Goal: Information Seeking & Learning: Check status

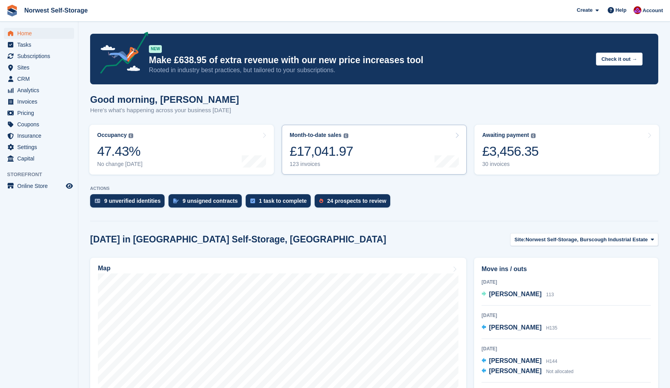
click at [394, 140] on link "Month-to-date sales The sum of all finalised invoices generated this month to d…" at bounding box center [374, 150] width 185 height 50
click at [457, 134] on icon at bounding box center [457, 135] width 4 height 6
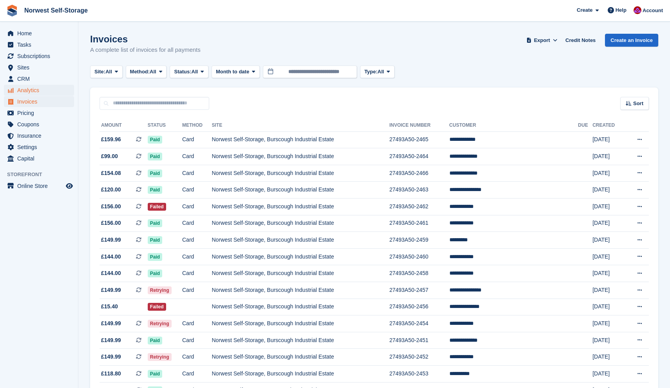
click at [27, 89] on span "Analytics" at bounding box center [40, 90] width 47 height 11
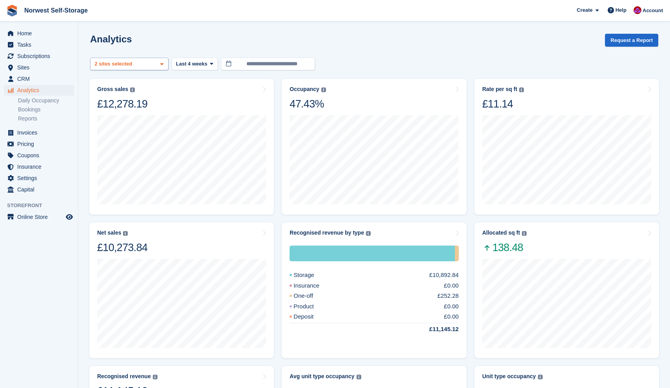
click at [162, 64] on icon at bounding box center [161, 64] width 3 height 5
click at [119, 104] on div "Norwest Self-Storage, Bursc..." at bounding box center [129, 105] width 71 height 22
select select "****"
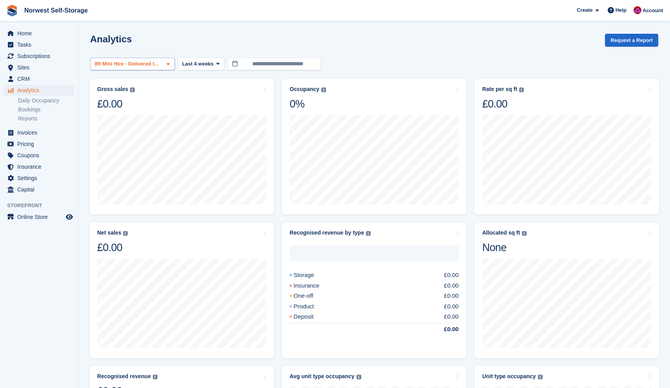
click at [170, 64] on icon at bounding box center [168, 64] width 3 height 5
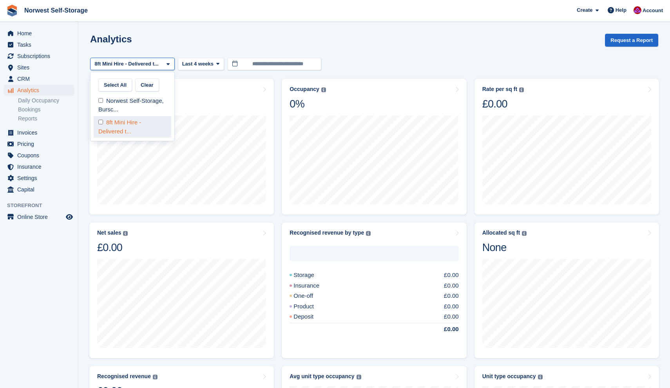
scroll to position [7, 0]
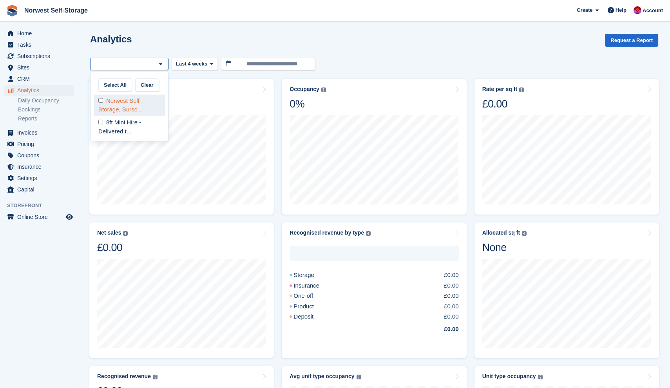
select select "****"
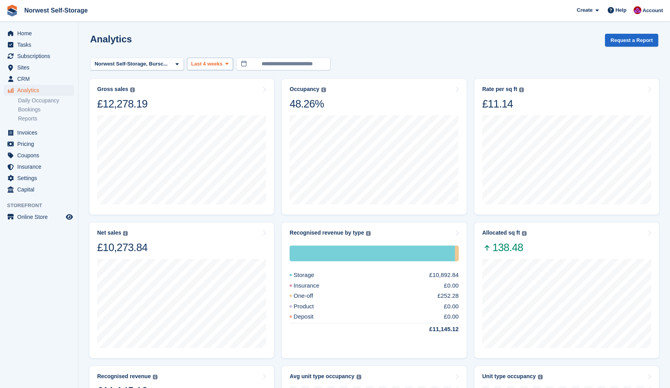
click at [229, 64] on icon at bounding box center [226, 63] width 3 height 5
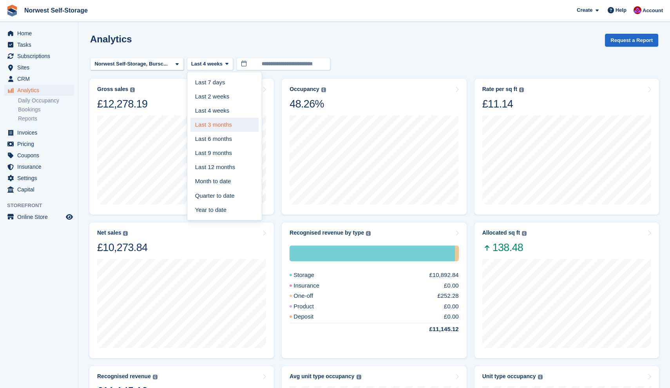
click at [222, 125] on link "Last 3 months" at bounding box center [225, 125] width 68 height 14
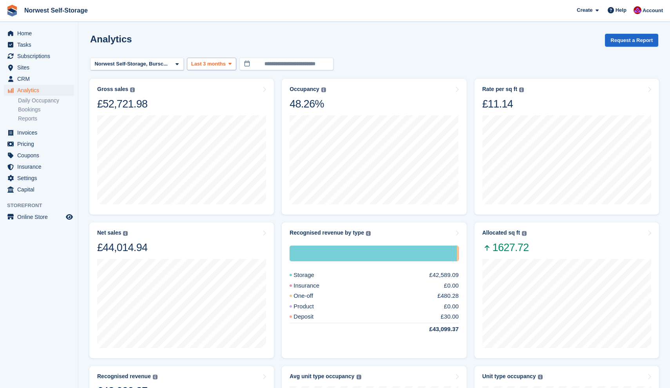
click at [232, 64] on icon at bounding box center [230, 63] width 3 height 5
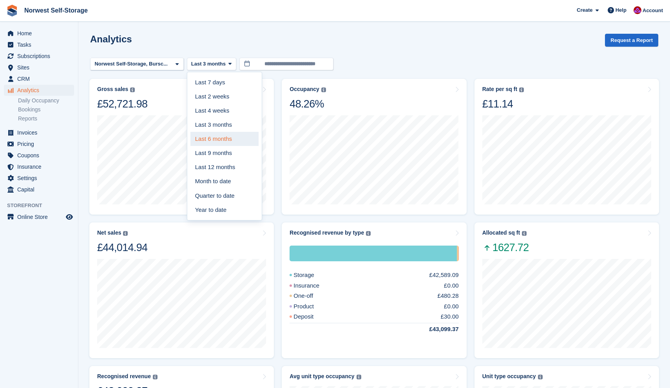
click at [218, 138] on link "Last 6 months" at bounding box center [225, 139] width 68 height 14
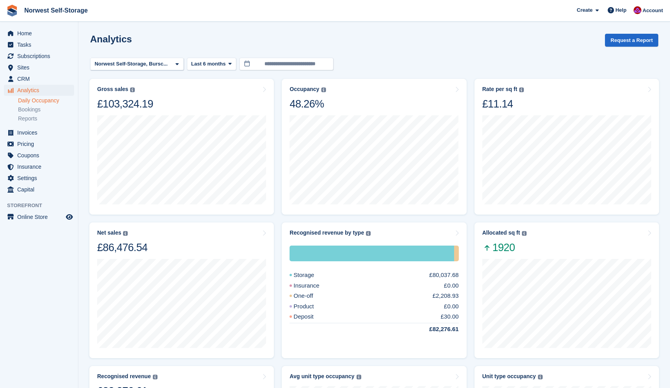
click at [45, 100] on link "Daily Occupancy" at bounding box center [46, 100] width 56 height 7
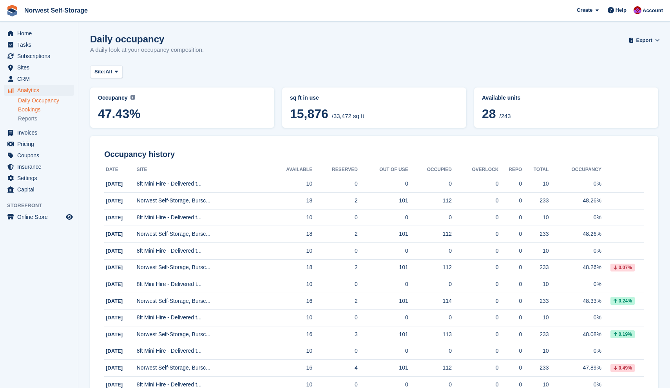
click at [34, 108] on link "Bookings" at bounding box center [46, 109] width 56 height 7
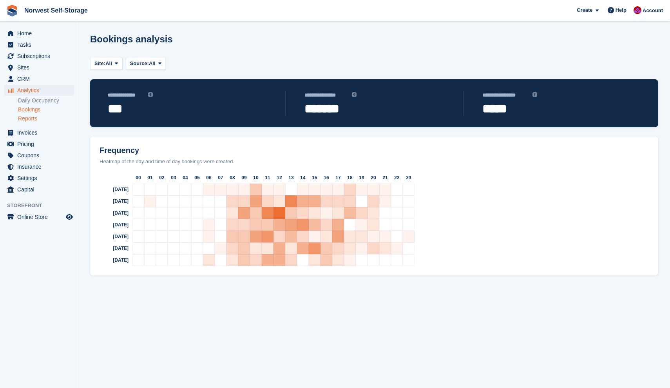
click at [30, 119] on link "Reports" at bounding box center [46, 118] width 56 height 7
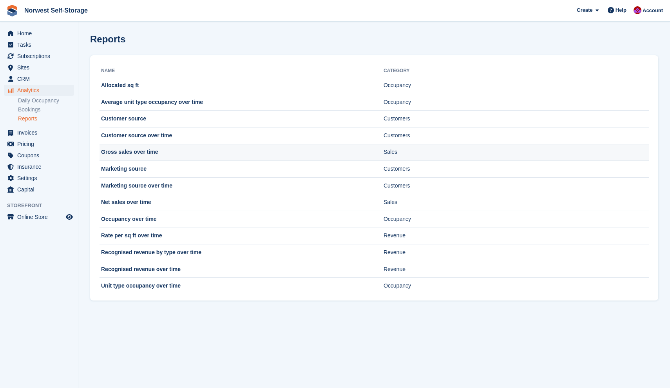
click at [130, 153] on td "Gross sales over time" at bounding box center [242, 152] width 284 height 17
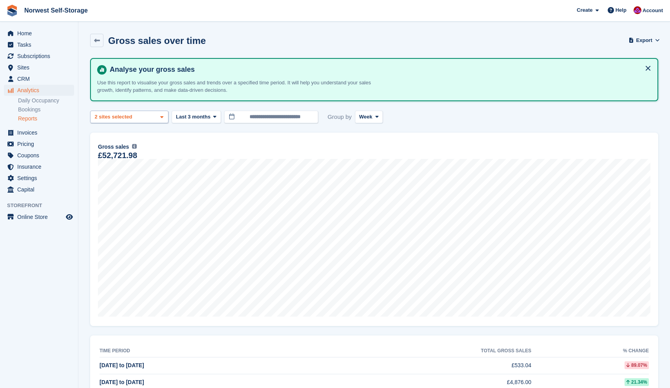
click at [162, 116] on icon at bounding box center [161, 116] width 3 height 5
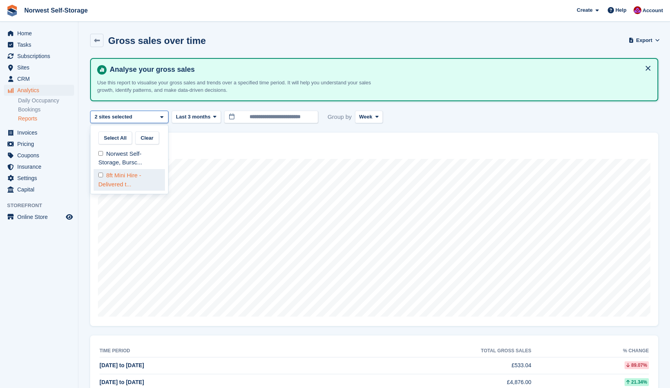
select select "****"
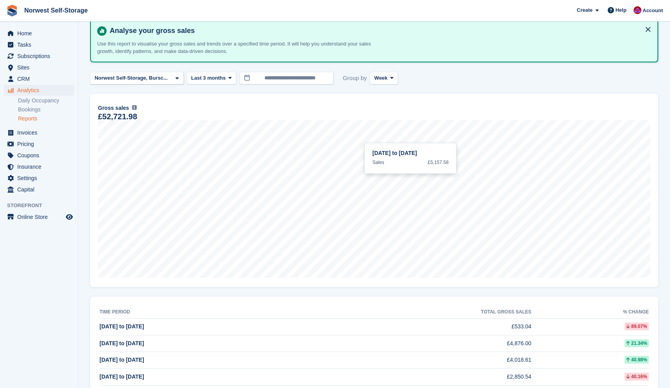
scroll to position [31, 0]
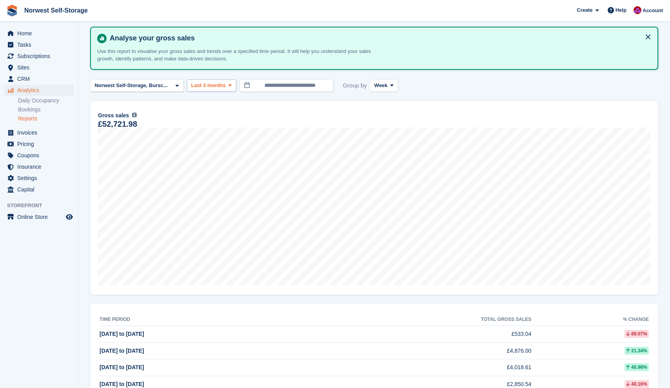
click at [232, 85] on icon at bounding box center [230, 85] width 3 height 5
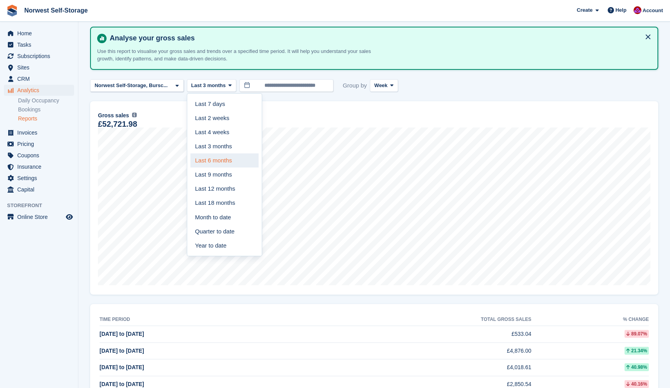
click at [224, 160] on link "Last 6 months" at bounding box center [225, 160] width 68 height 14
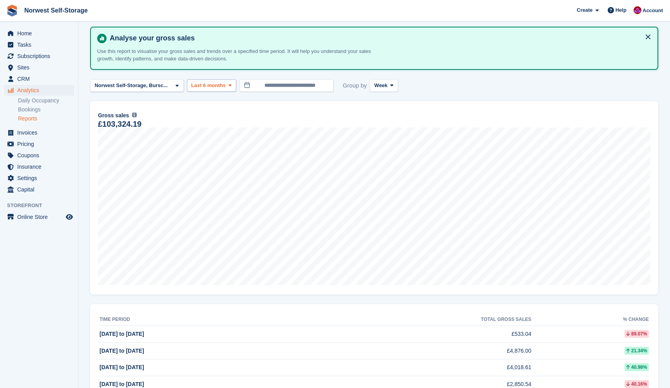
click at [232, 84] on icon at bounding box center [230, 85] width 3 height 5
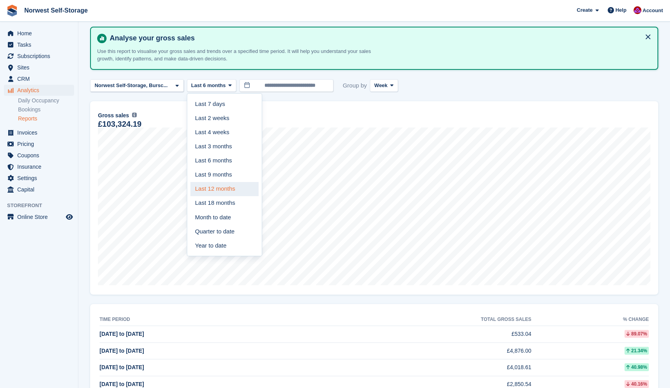
click at [224, 187] on link "Last 12 months" at bounding box center [225, 189] width 68 height 14
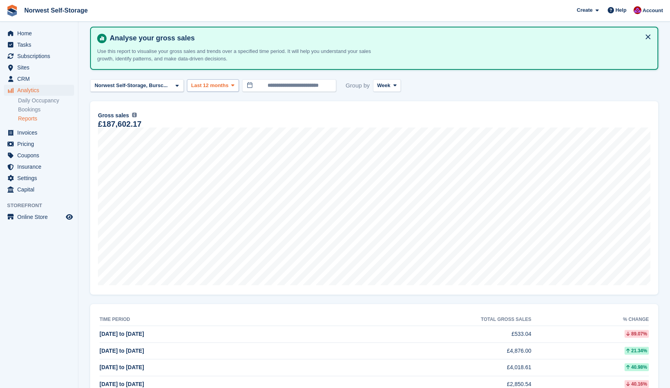
click at [234, 84] on icon at bounding box center [232, 85] width 3 height 5
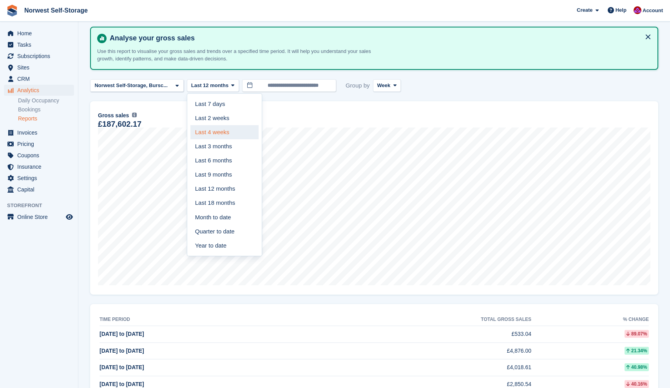
click at [225, 131] on link "Last 4 weeks" at bounding box center [225, 132] width 68 height 14
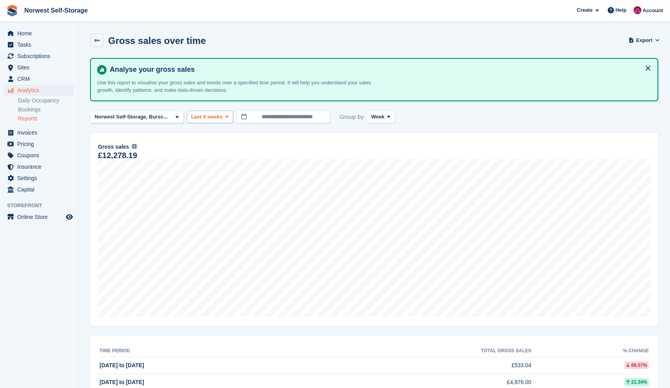
click at [229, 115] on icon at bounding box center [226, 116] width 3 height 5
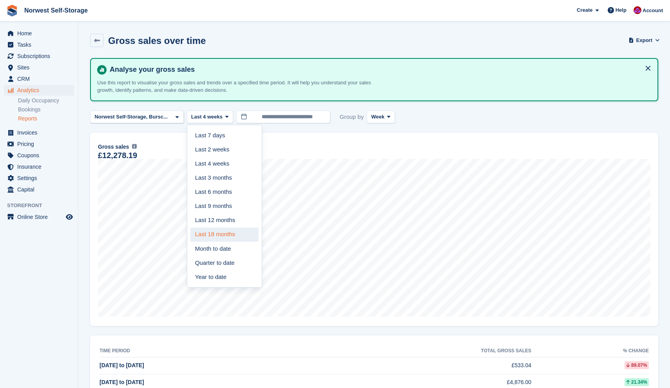
click at [218, 232] on link "Last 18 months" at bounding box center [225, 234] width 68 height 14
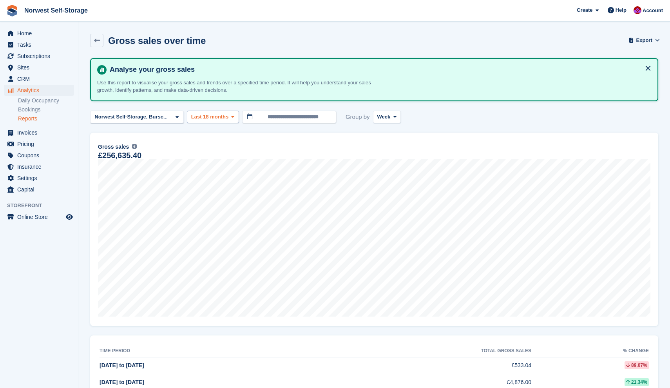
click at [234, 116] on icon at bounding box center [232, 116] width 3 height 5
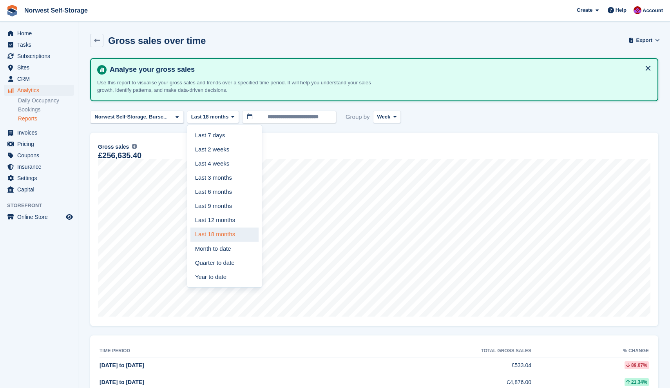
click at [220, 230] on link "Last 18 months" at bounding box center [225, 234] width 68 height 14
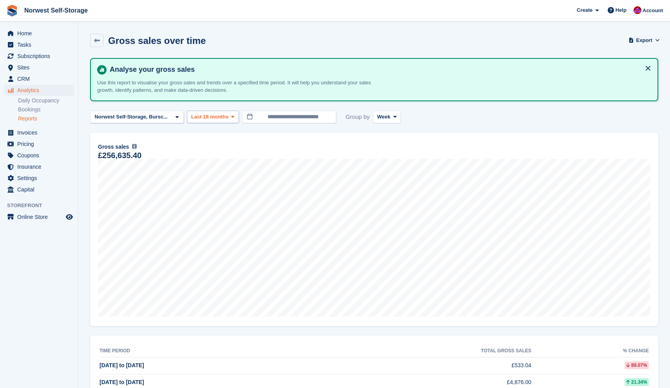
click at [234, 116] on icon at bounding box center [232, 116] width 3 height 5
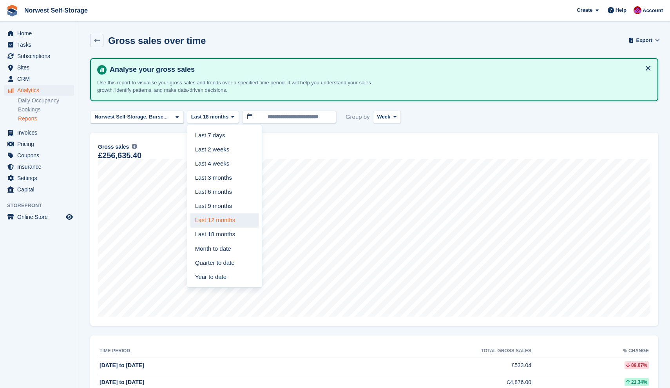
click at [221, 217] on link "Last 12 months" at bounding box center [225, 220] width 68 height 14
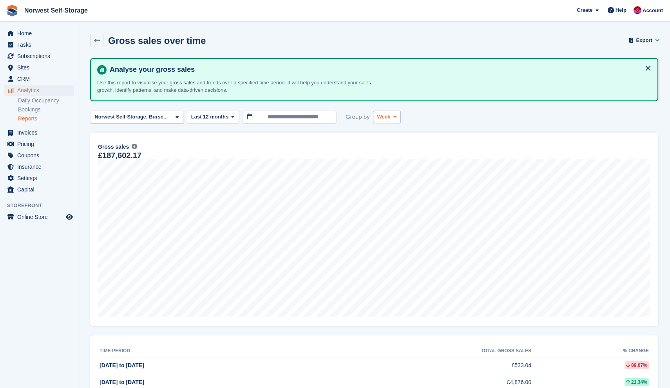
click at [397, 116] on icon at bounding box center [395, 116] width 3 height 5
click at [389, 133] on link "Day" at bounding box center [411, 135] width 68 height 14
click at [393, 116] on icon at bounding box center [391, 116] width 3 height 5
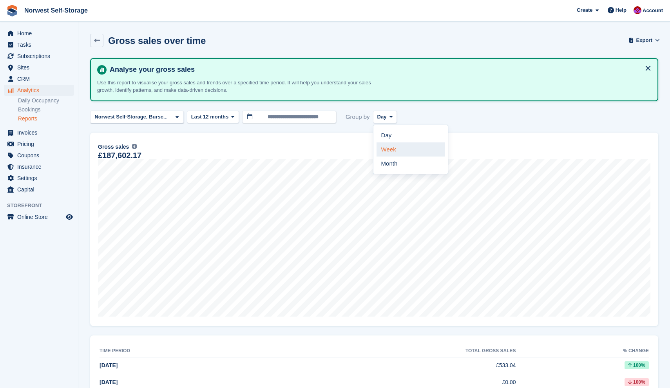
click at [389, 149] on link "Week" at bounding box center [411, 149] width 68 height 14
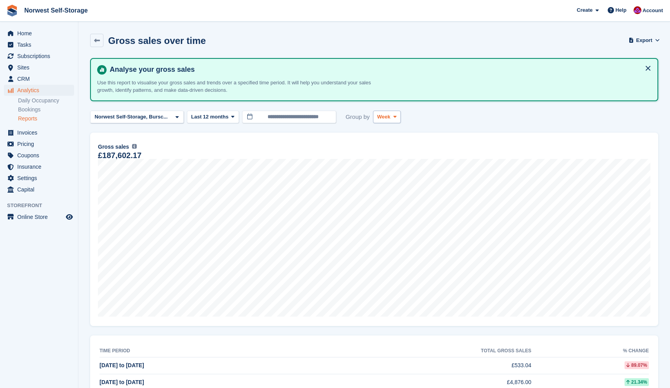
click at [397, 115] on icon at bounding box center [395, 116] width 3 height 5
click at [387, 162] on link "Month" at bounding box center [411, 163] width 68 height 14
click at [400, 115] on span at bounding box center [397, 117] width 6 height 6
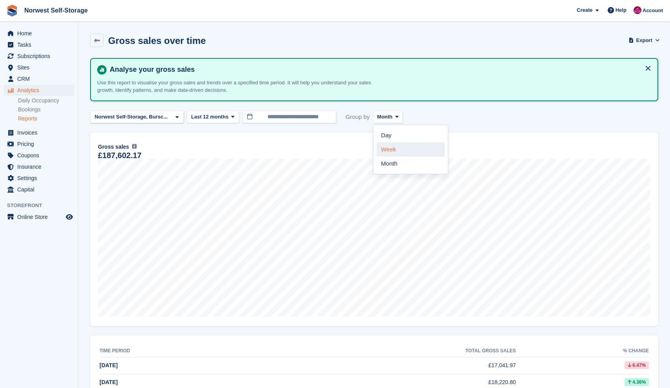
click at [381, 146] on link "Week" at bounding box center [411, 149] width 68 height 14
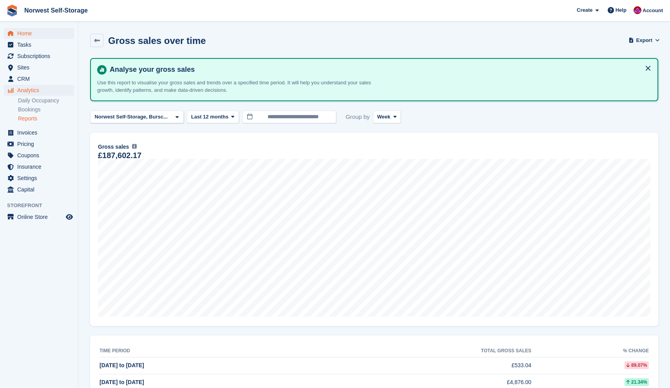
click at [26, 29] on span "Home" at bounding box center [40, 33] width 47 height 11
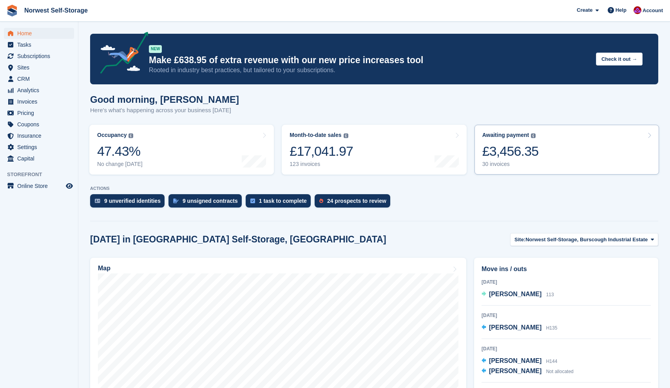
click at [556, 147] on link "Awaiting payment The total outstanding balance on all open invoices. £3,456.35 …" at bounding box center [567, 150] width 185 height 50
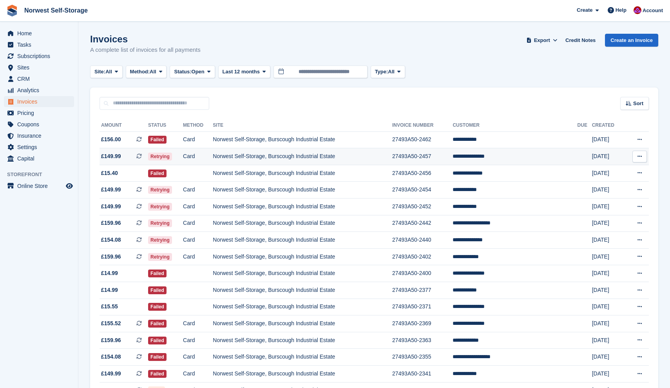
click at [129, 154] on span "£149.99 This is a recurring subscription invoice." at bounding box center [124, 156] width 49 height 8
click at [131, 172] on span "£15.40" at bounding box center [124, 173] width 49 height 8
click at [128, 227] on span "£159.96 This is a recurring subscription invoice." at bounding box center [124, 223] width 49 height 8
click at [126, 243] on span "£154.08 This is a recurring subscription invoice." at bounding box center [124, 240] width 49 height 8
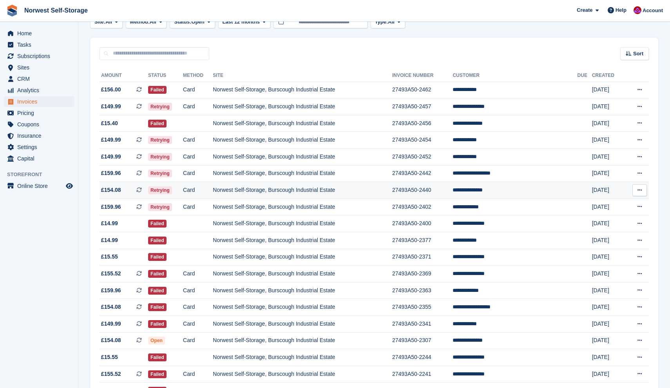
scroll to position [52, 0]
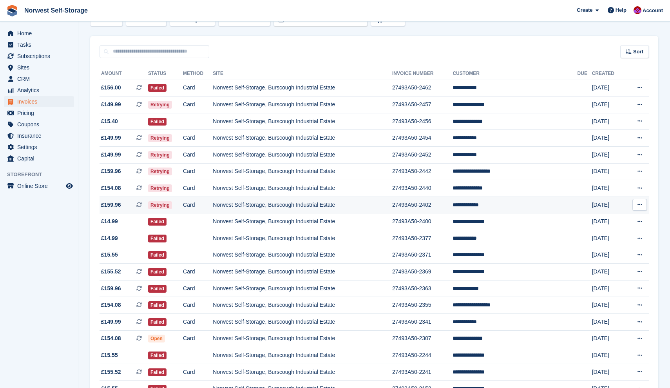
click at [127, 208] on span "£159.96 This is a recurring subscription invoice." at bounding box center [124, 205] width 49 height 8
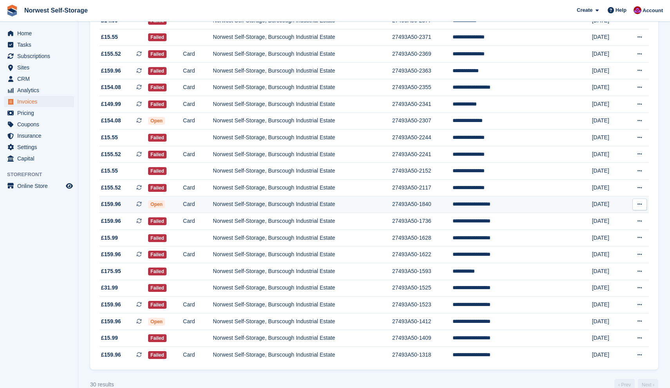
scroll to position [269, 0]
click at [130, 107] on span "£149.99 This is a recurring subscription invoice." at bounding box center [124, 104] width 49 height 8
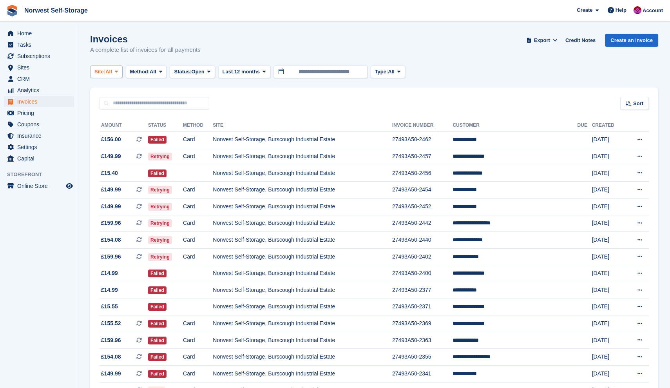
scroll to position [0, 0]
click at [24, 31] on span "Home" at bounding box center [40, 33] width 47 height 11
